Goal: Navigation & Orientation: Find specific page/section

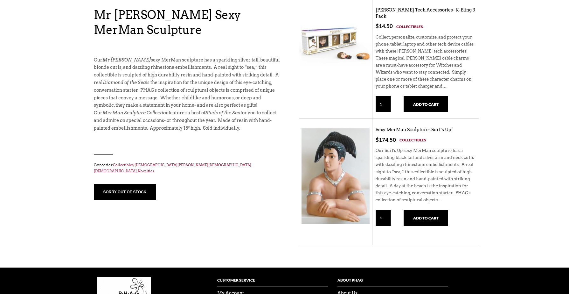
scroll to position [221, 0]
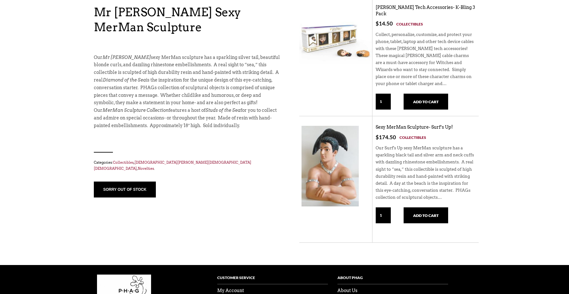
click at [329, 154] on img at bounding box center [329, 166] width 57 height 80
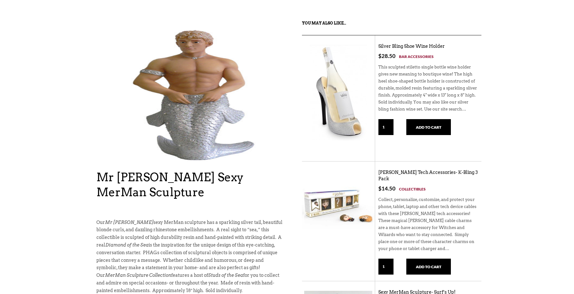
scroll to position [55, 0]
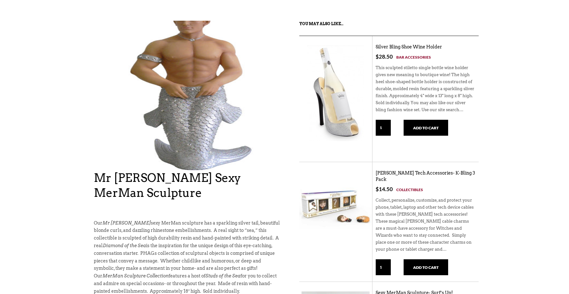
click at [188, 127] on img at bounding box center [188, 86] width 188 height 191
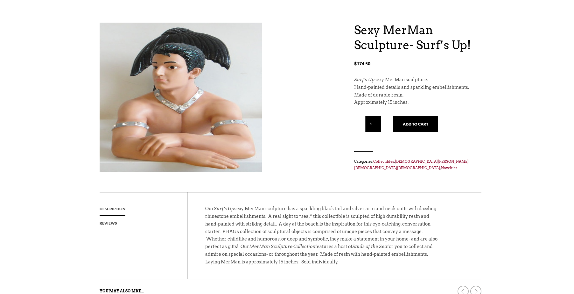
scroll to position [53, 0]
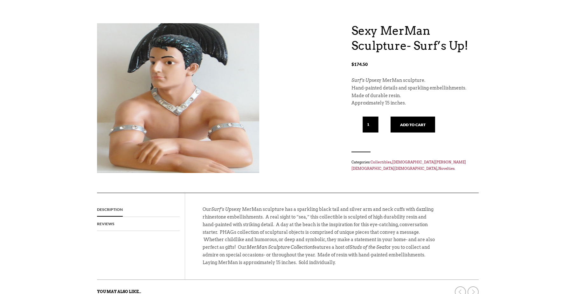
click at [175, 104] on img at bounding box center [178, 96] width 162 height 171
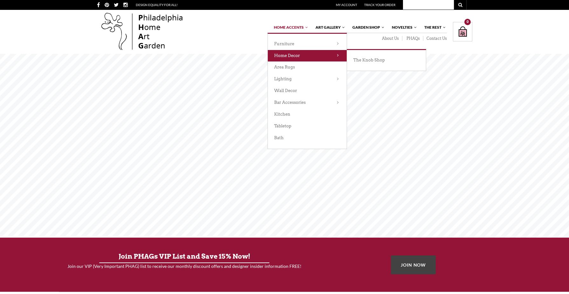
click at [288, 52] on link "Home Decor" at bounding box center [307, 56] width 79 height 12
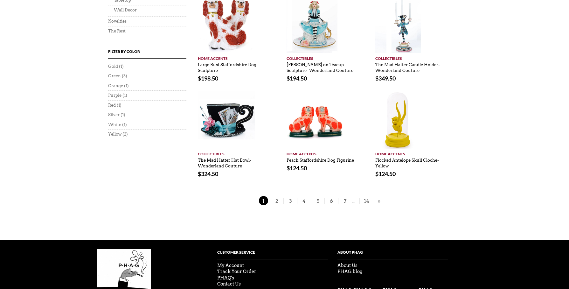
scroll to position [453, 0]
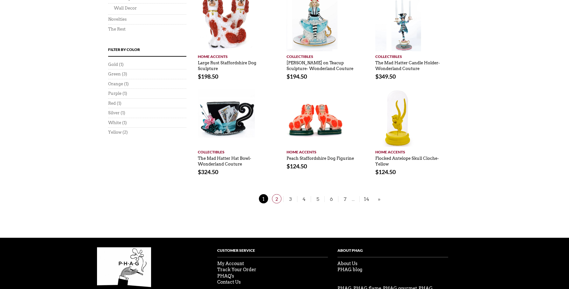
click at [274, 194] on span "2" at bounding box center [277, 198] width 10 height 9
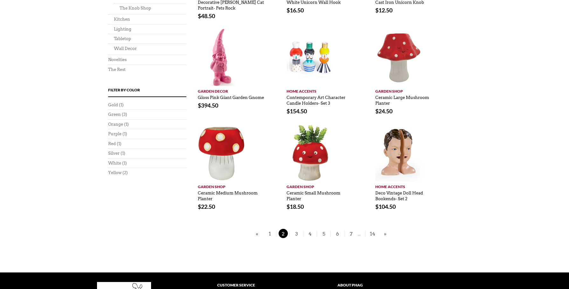
scroll to position [382, 0]
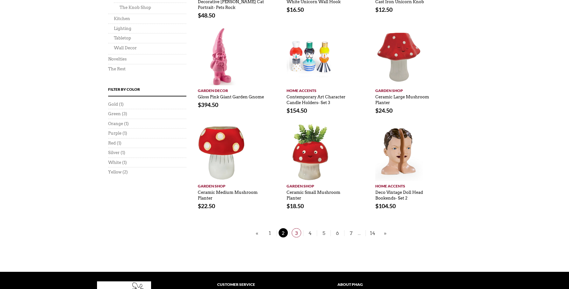
click at [294, 231] on span "3" at bounding box center [297, 232] width 10 height 9
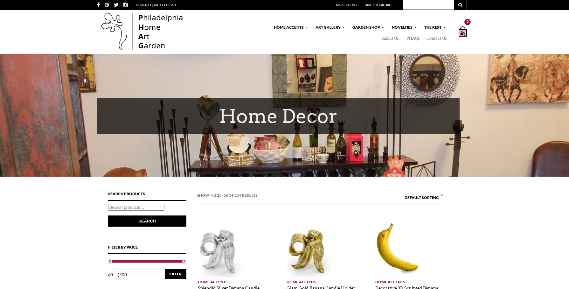
scroll to position [252, 0]
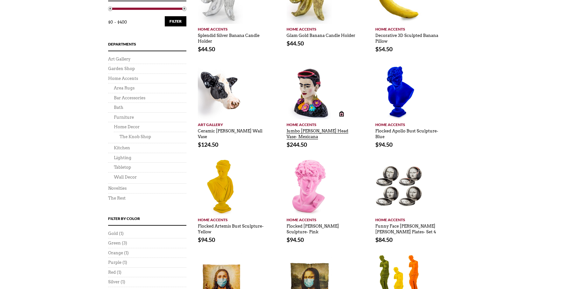
click at [297, 132] on link "Jumbo Frida Kahlo Head Vase- Mexicana" at bounding box center [318, 132] width 62 height 14
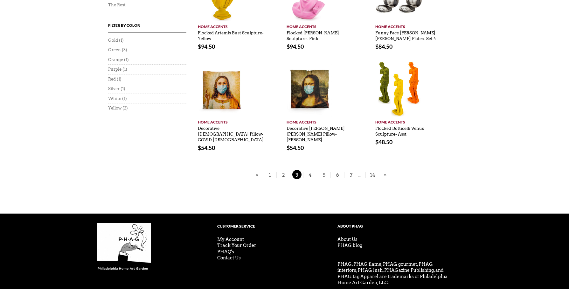
scroll to position [446, 0]
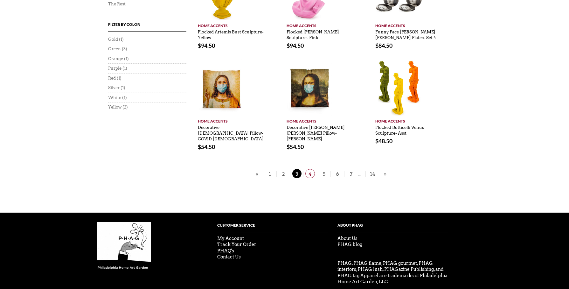
click at [311, 170] on span "4" at bounding box center [310, 173] width 10 height 9
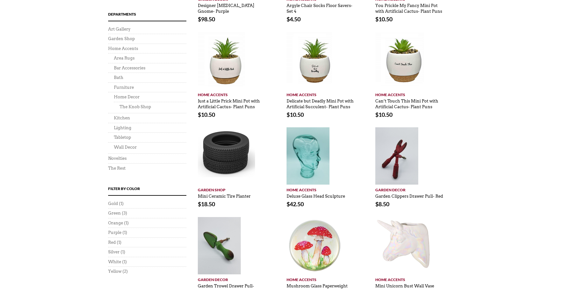
scroll to position [283, 0]
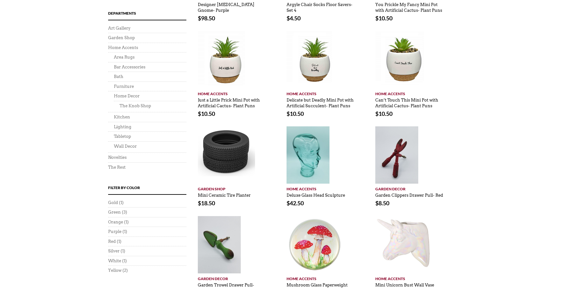
click at [534, 265] on div "Home Decor Showing 37–48 of 159 results Default sorting Sort by popularity Sort…" at bounding box center [284, 55] width 569 height 571
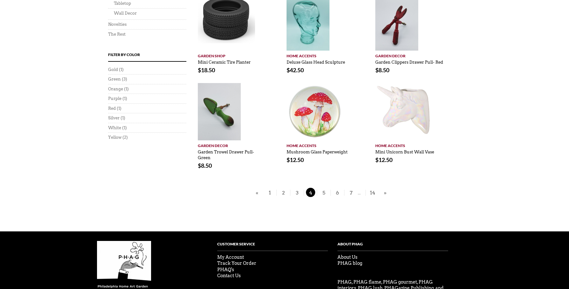
scroll to position [420, 0]
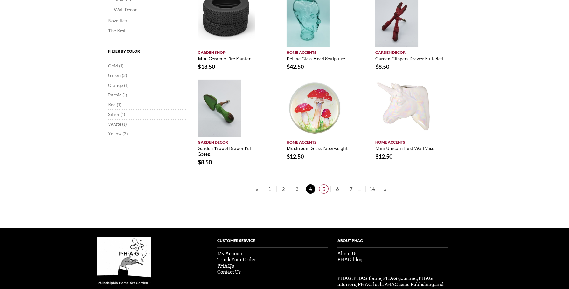
click at [323, 187] on span "5" at bounding box center [324, 188] width 10 height 9
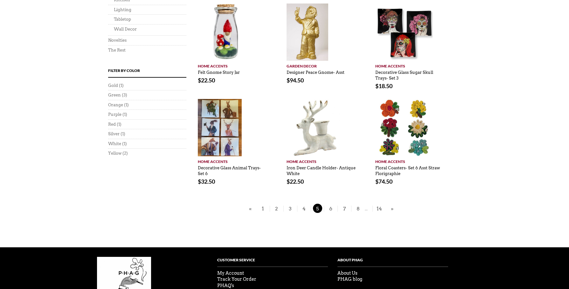
scroll to position [403, 0]
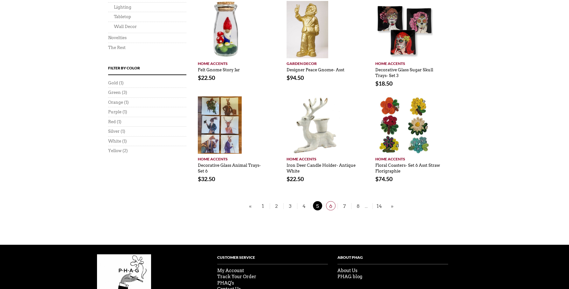
click at [329, 204] on span "6" at bounding box center [331, 205] width 10 height 9
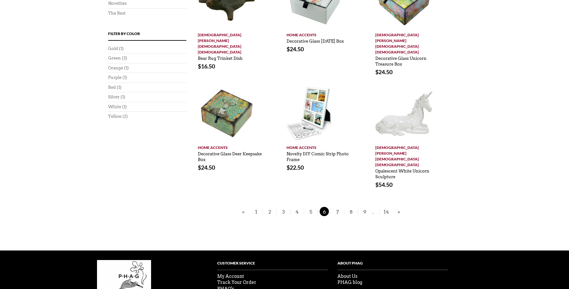
scroll to position [456, 0]
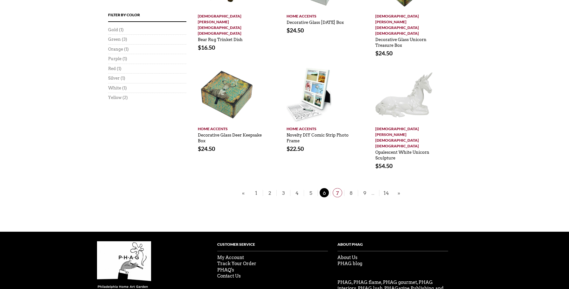
click at [335, 188] on span "7" at bounding box center [338, 192] width 10 height 9
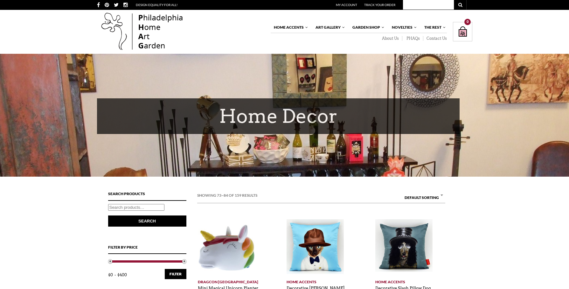
click at [338, 156] on div at bounding box center [284, 115] width 569 height 123
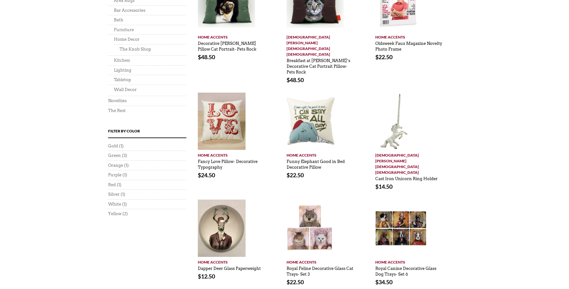
scroll to position [341, 0]
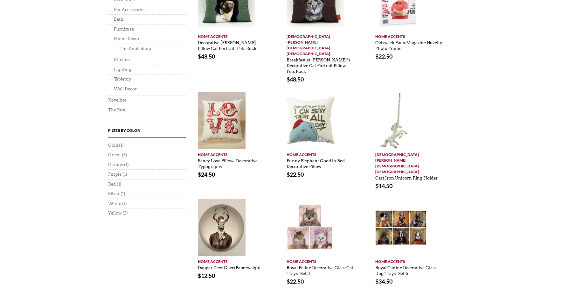
drag, startPoint x: 571, startPoint y: 125, endPoint x: 557, endPoint y: 228, distance: 103.9
click at [557, 228] on div "Home Decor Showing 73–84 of 159 results Default sorting Sort by popularity Sort…" at bounding box center [284, 19] width 569 height 612
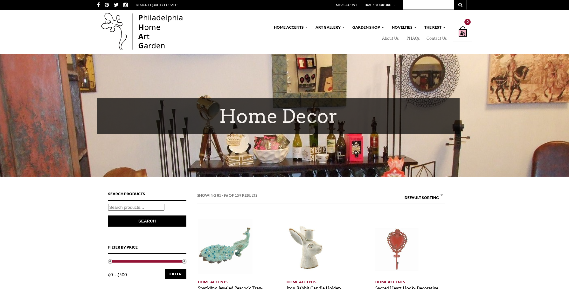
click at [326, 273] on link at bounding box center [306, 247] width 39 height 57
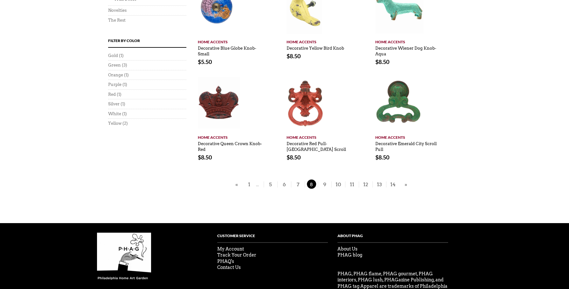
scroll to position [431, 0]
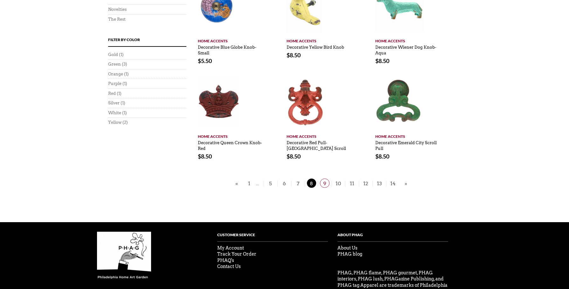
click at [324, 181] on span "9" at bounding box center [325, 182] width 10 height 9
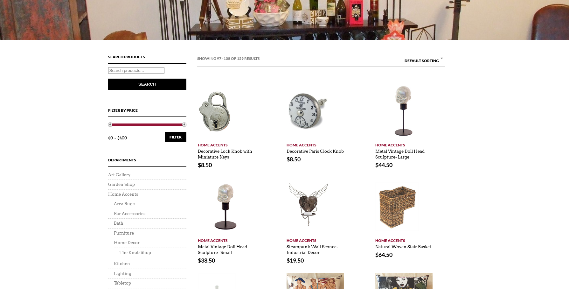
scroll to position [142, 0]
